Goal: Transaction & Acquisition: Purchase product/service

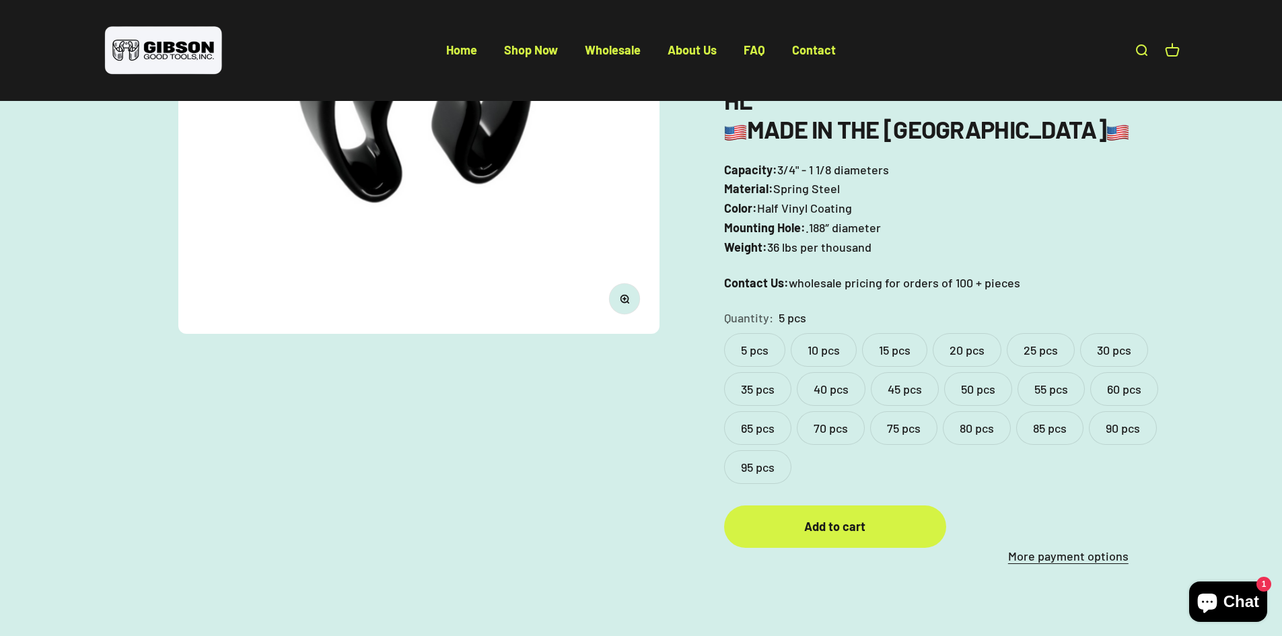
scroll to position [336, 0]
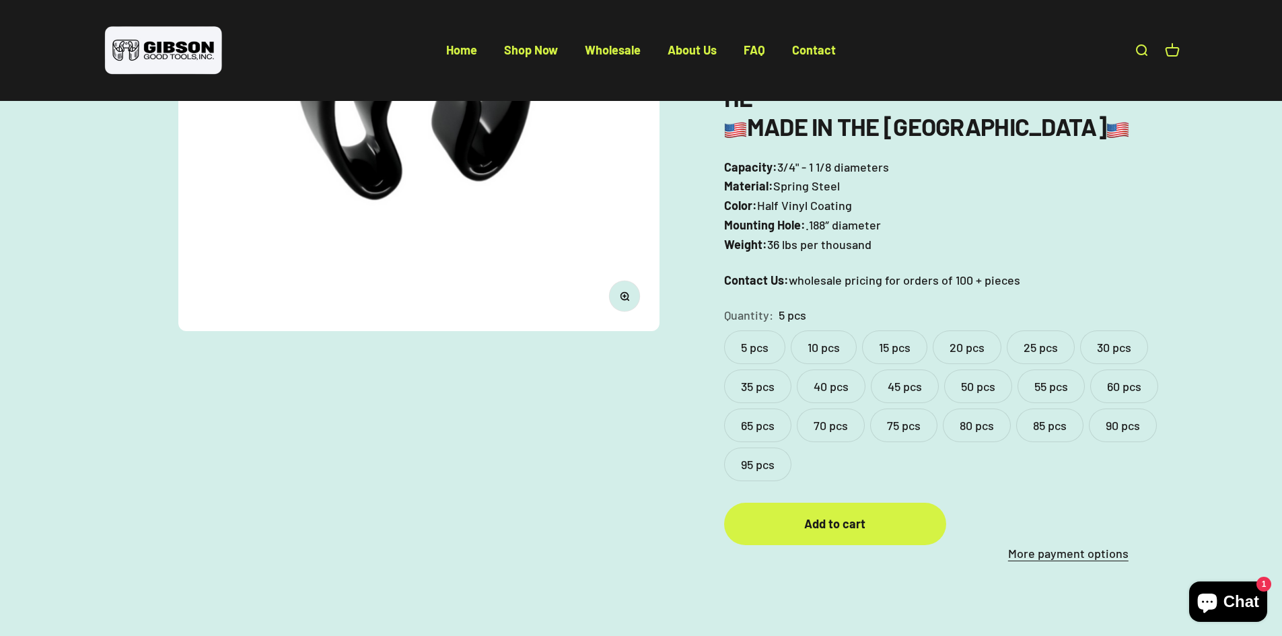
click at [766, 447] on label "95 pcs" at bounding box center [757, 464] width 67 height 34
click at [828, 514] on div "Add to cart" at bounding box center [835, 524] width 168 height 20
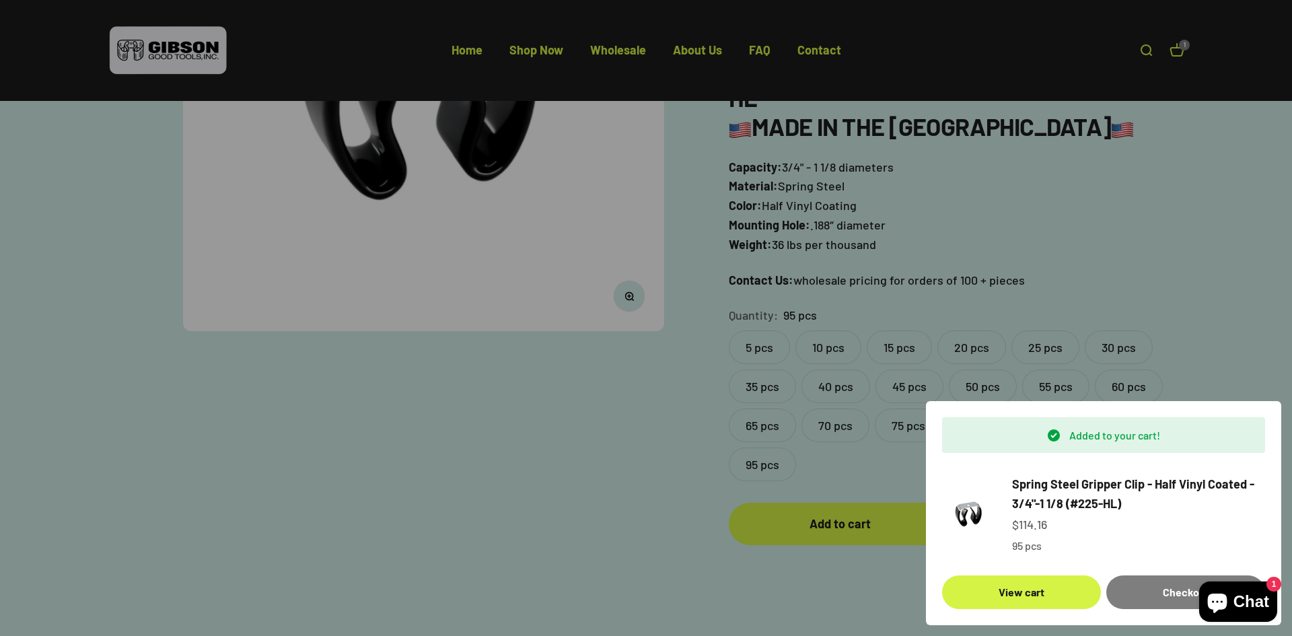
click at [668, 438] on div at bounding box center [646, 318] width 1292 height 636
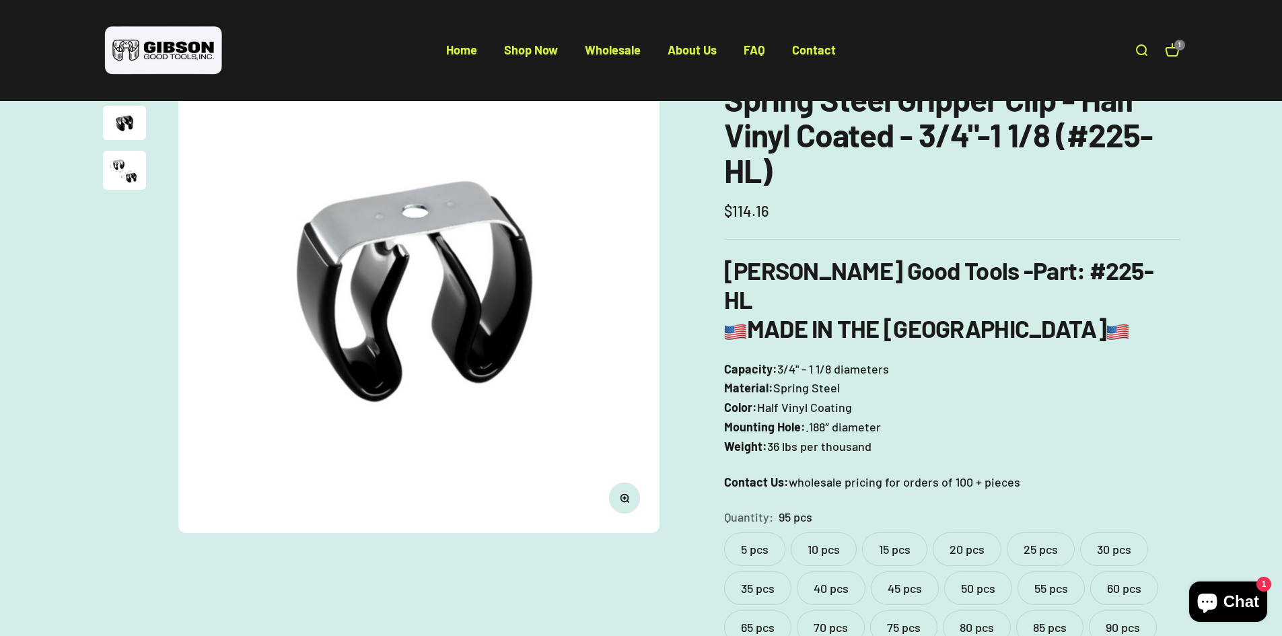
scroll to position [67, 0]
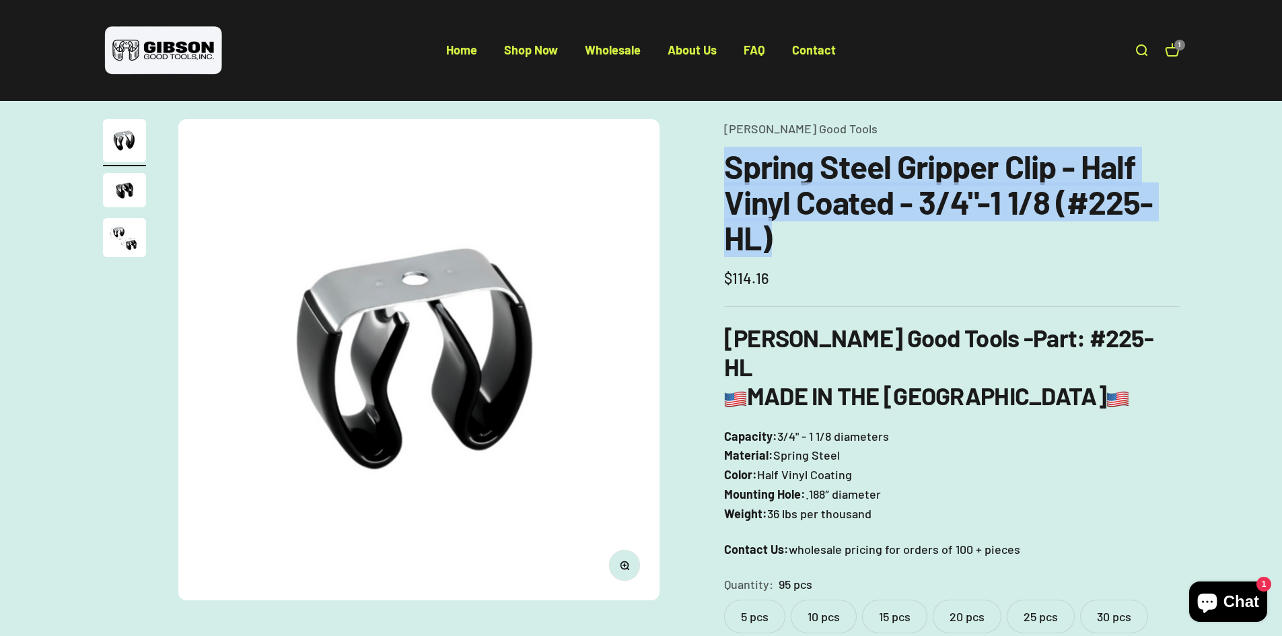
drag, startPoint x: 715, startPoint y: 164, endPoint x: 786, endPoint y: 242, distance: 105.2
click at [786, 242] on div "Zoom Go to item 1 Go to item 2 Go to item 3 [PERSON_NAME] Good Tools Spring Ste…" at bounding box center [641, 475] width 1076 height 713
copy h1 "Spring Steel Gripper Clip - Half Vinyl Coated - 3/4"-1 1/8 (#225-HL)"
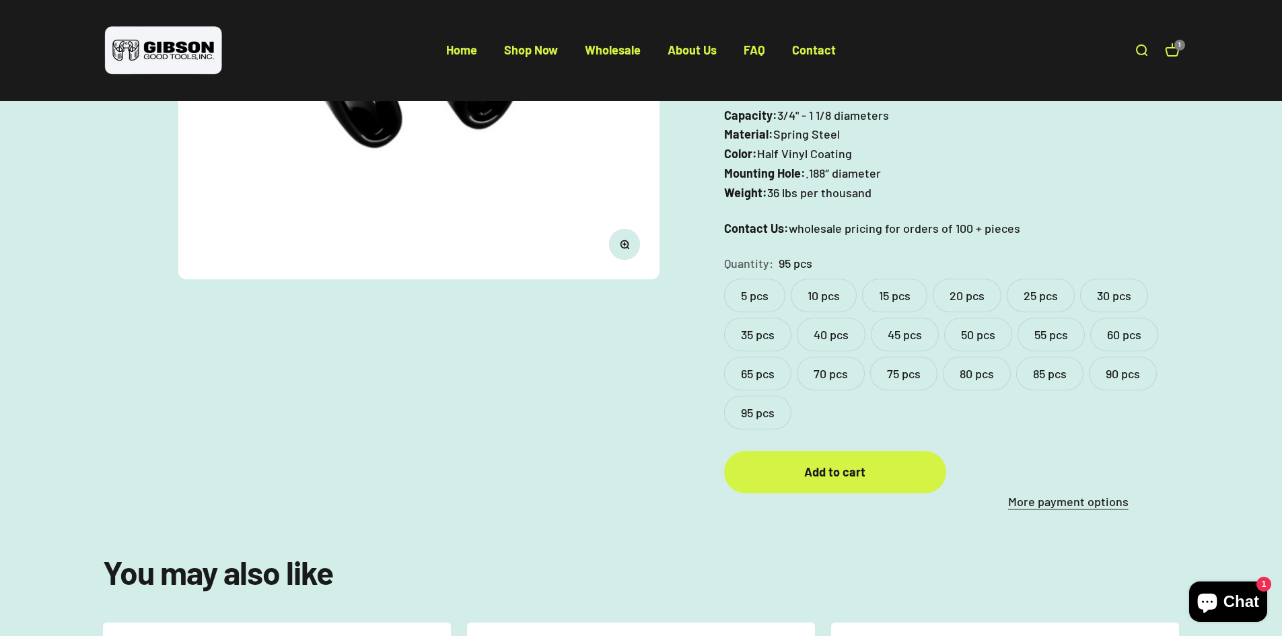
scroll to position [404, 0]
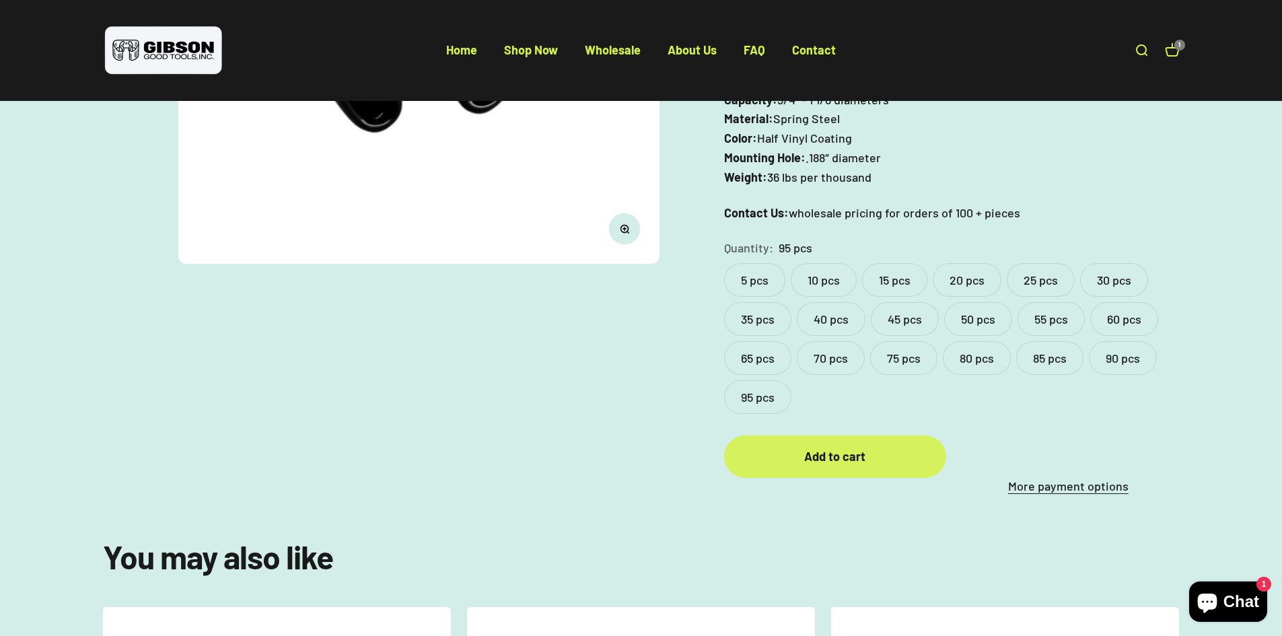
click at [850, 447] on div "Add to cart" at bounding box center [835, 457] width 168 height 20
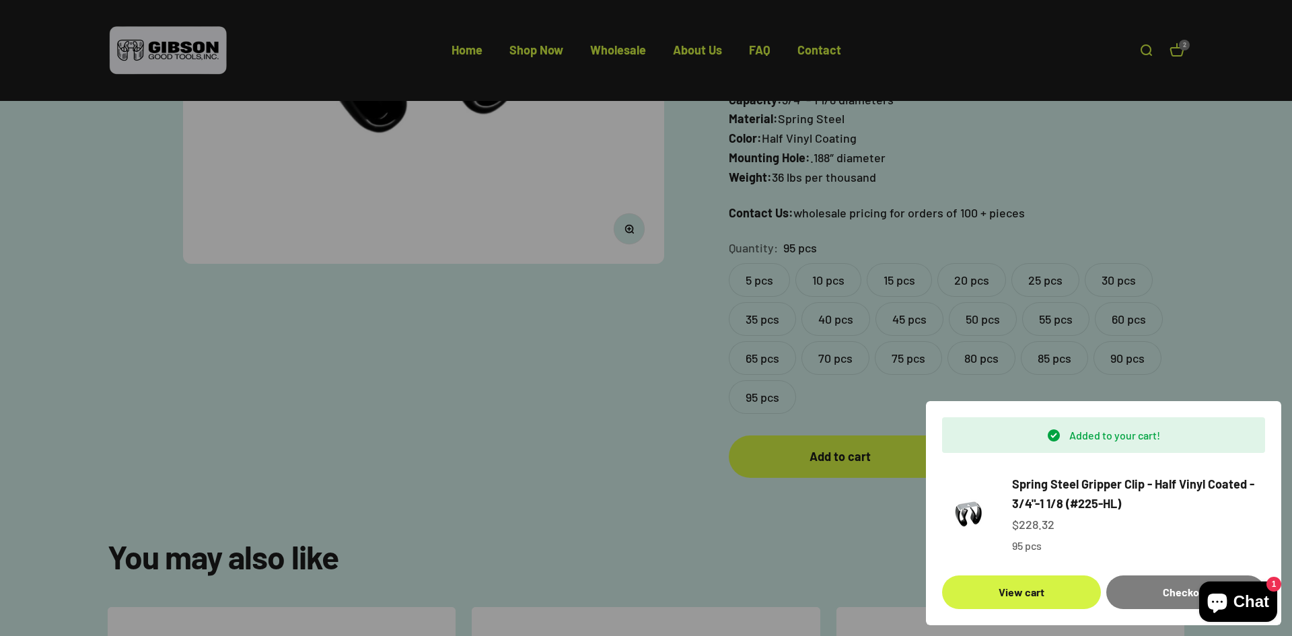
click at [572, 385] on div at bounding box center [646, 318] width 1292 height 636
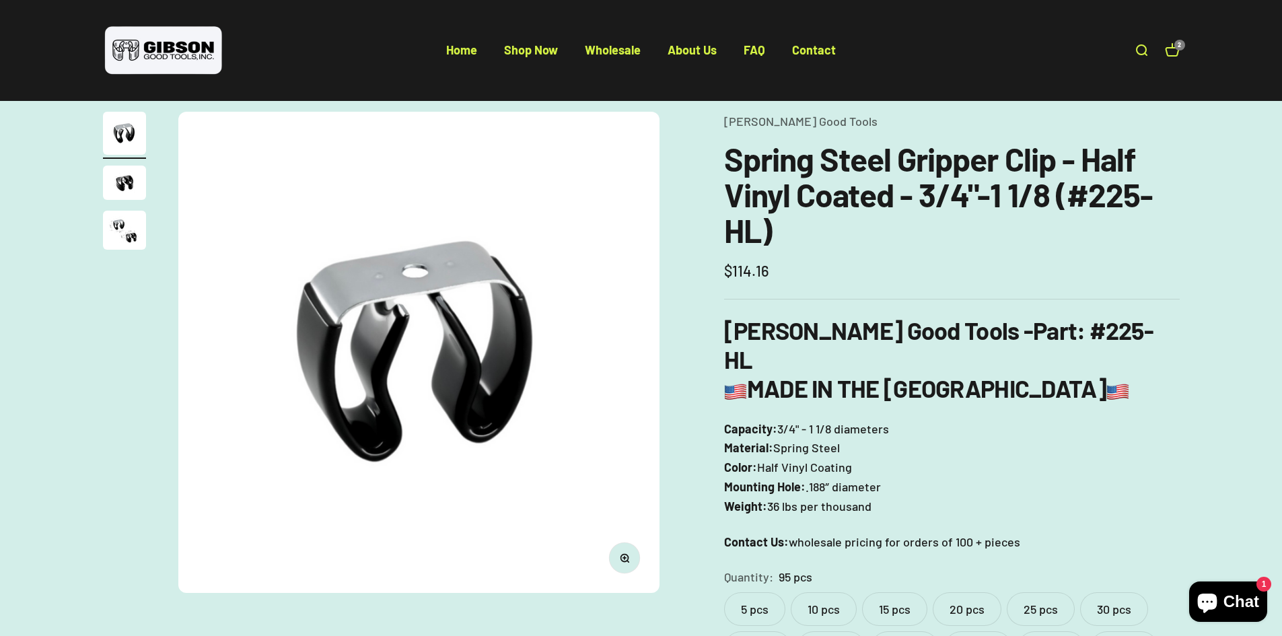
scroll to position [0, 0]
